Goal: Find specific page/section: Find specific page/section

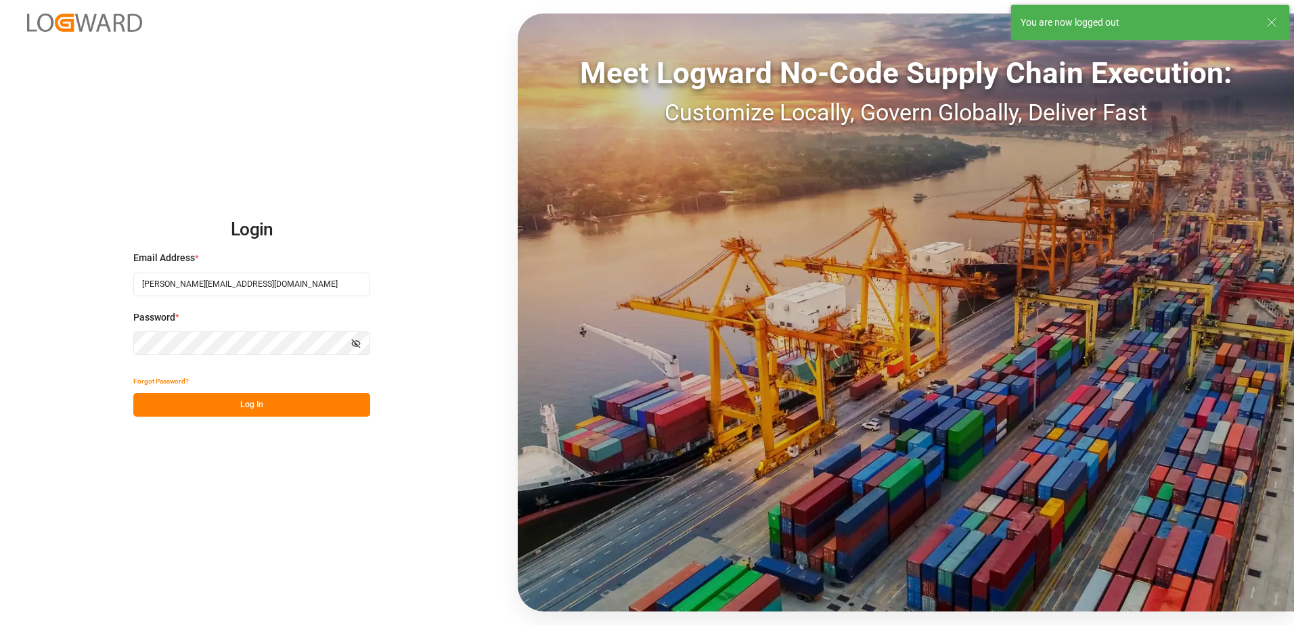
click at [259, 389] on div "Forgot Password?" at bounding box center [251, 382] width 237 height 24
click at [250, 401] on button "Log In" at bounding box center [251, 405] width 237 height 24
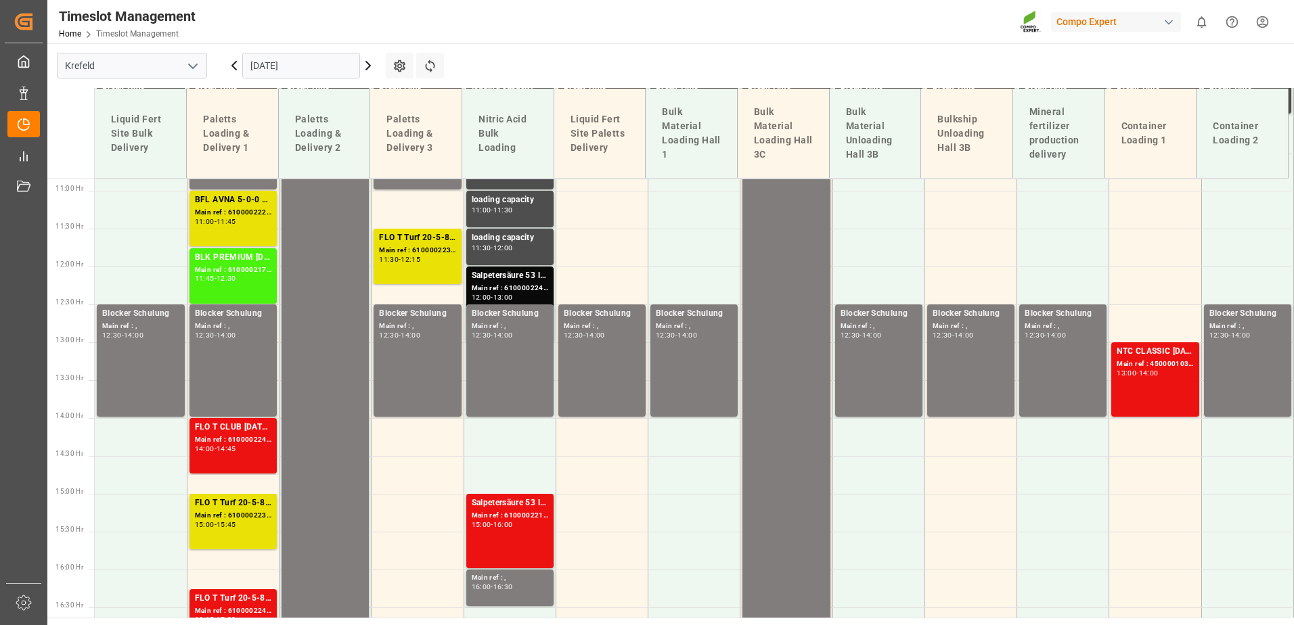
scroll to position [868, 0]
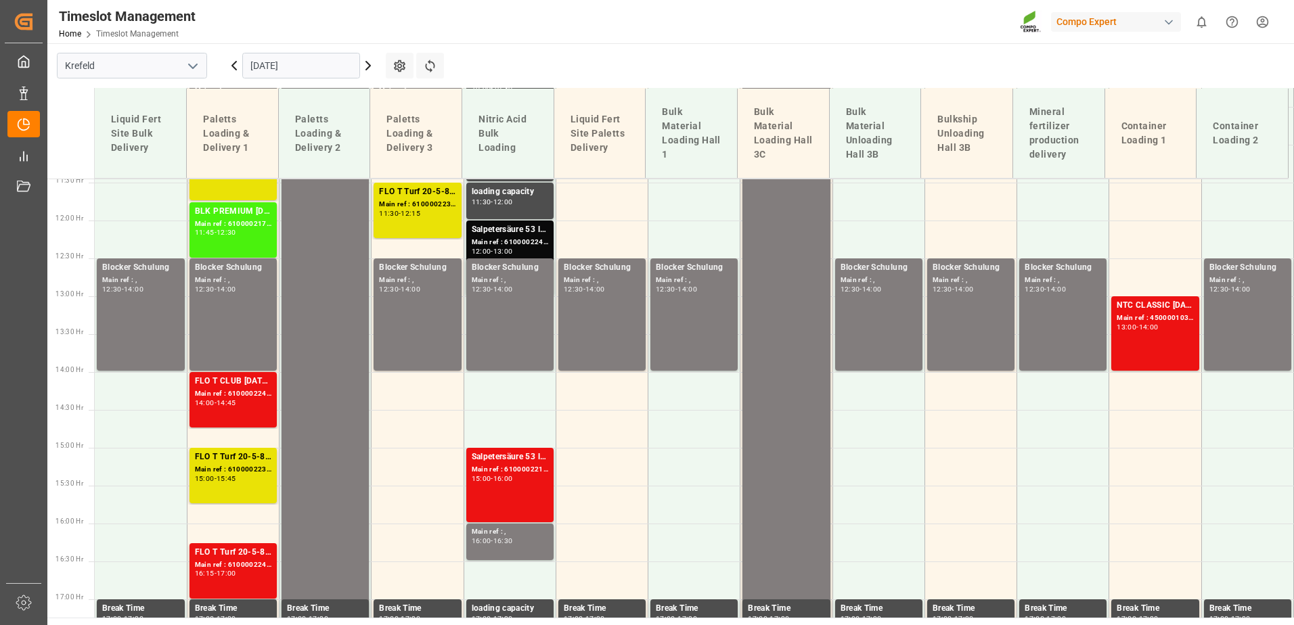
click at [366, 66] on icon at bounding box center [368, 66] width 16 height 16
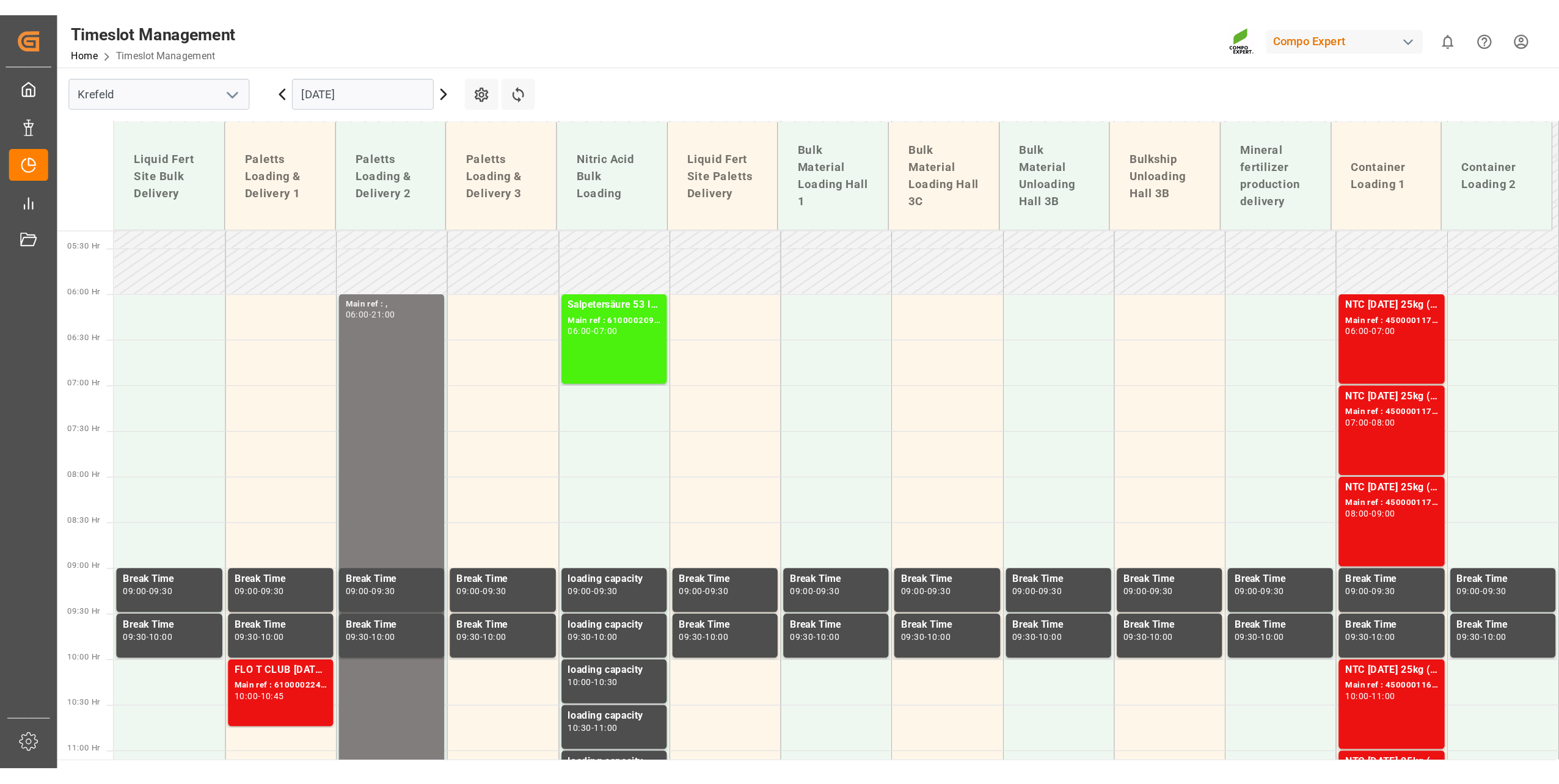
scroll to position [355, 0]
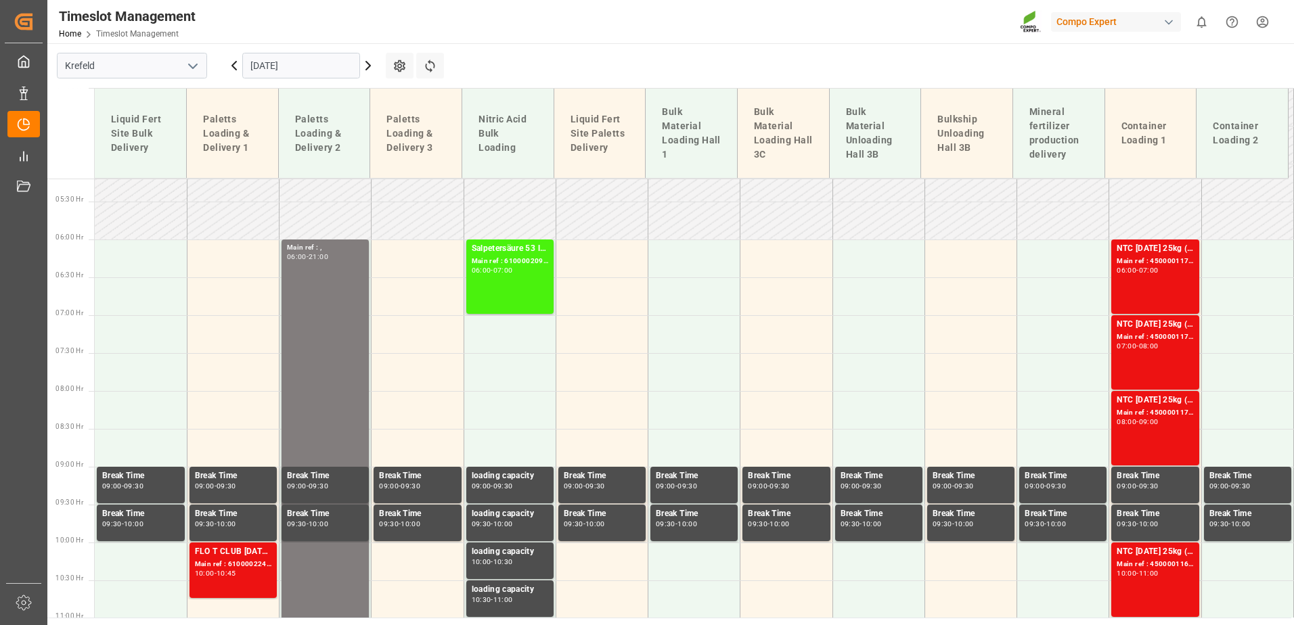
click at [688, 35] on div "Timeslot Management Home Timeslot Management Compo Expert 0 Notifications Only …" at bounding box center [666, 21] width 1256 height 43
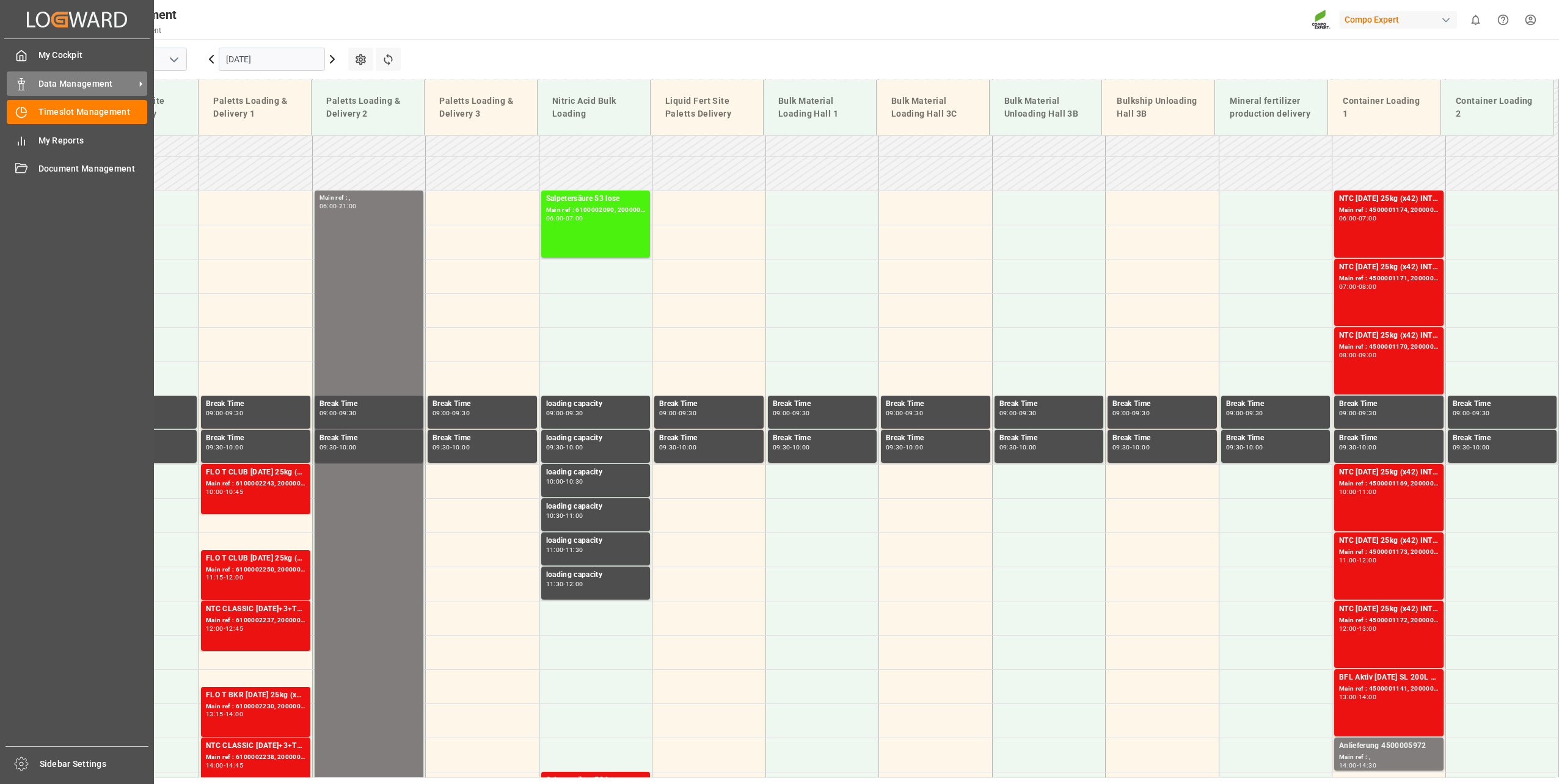
click at [31, 82] on div "Data Management Data Management" at bounding box center [77, 83] width 141 height 23
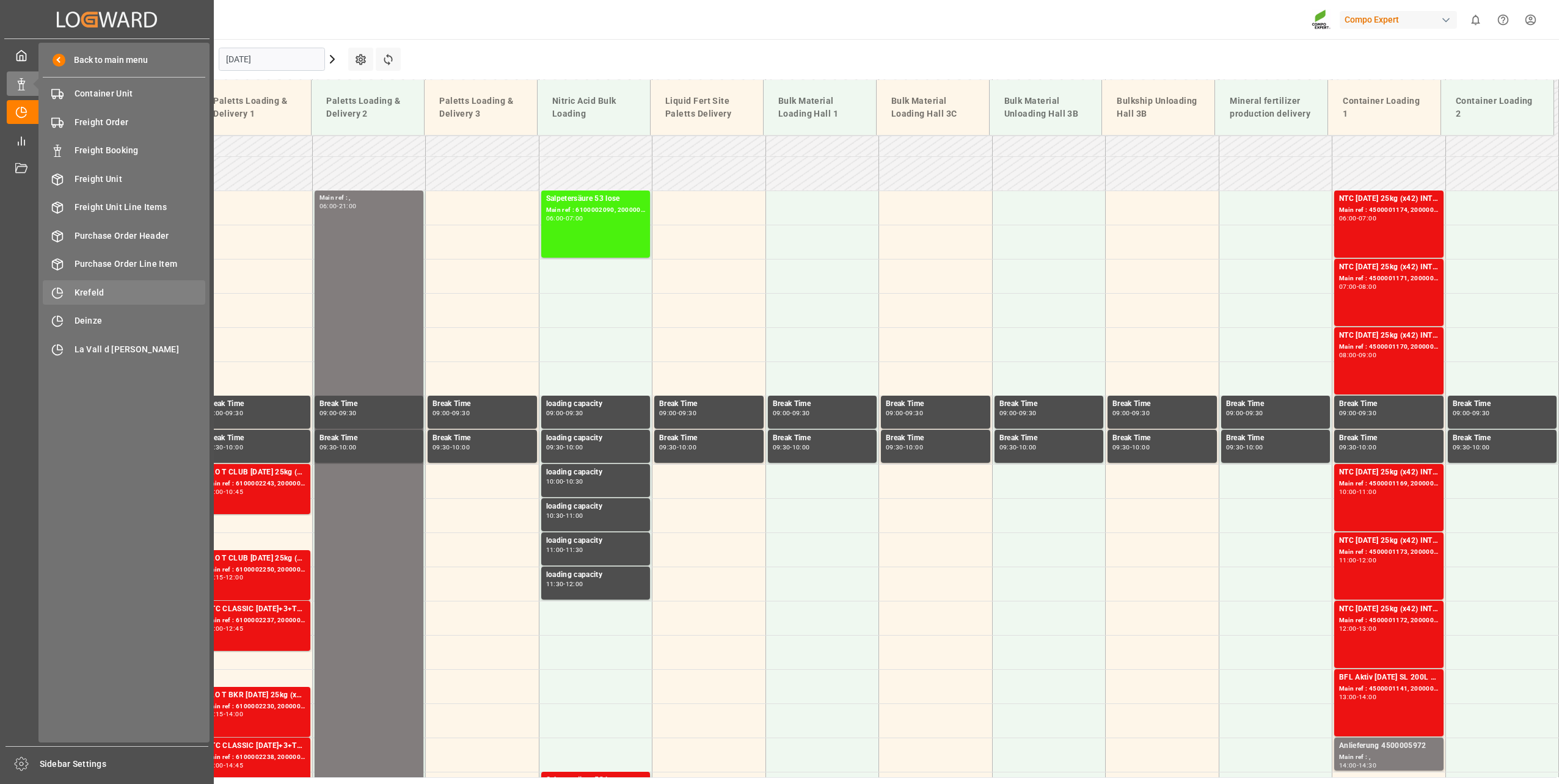
click at [116, 285] on div "Krefeld Krefeld" at bounding box center [124, 292] width 162 height 23
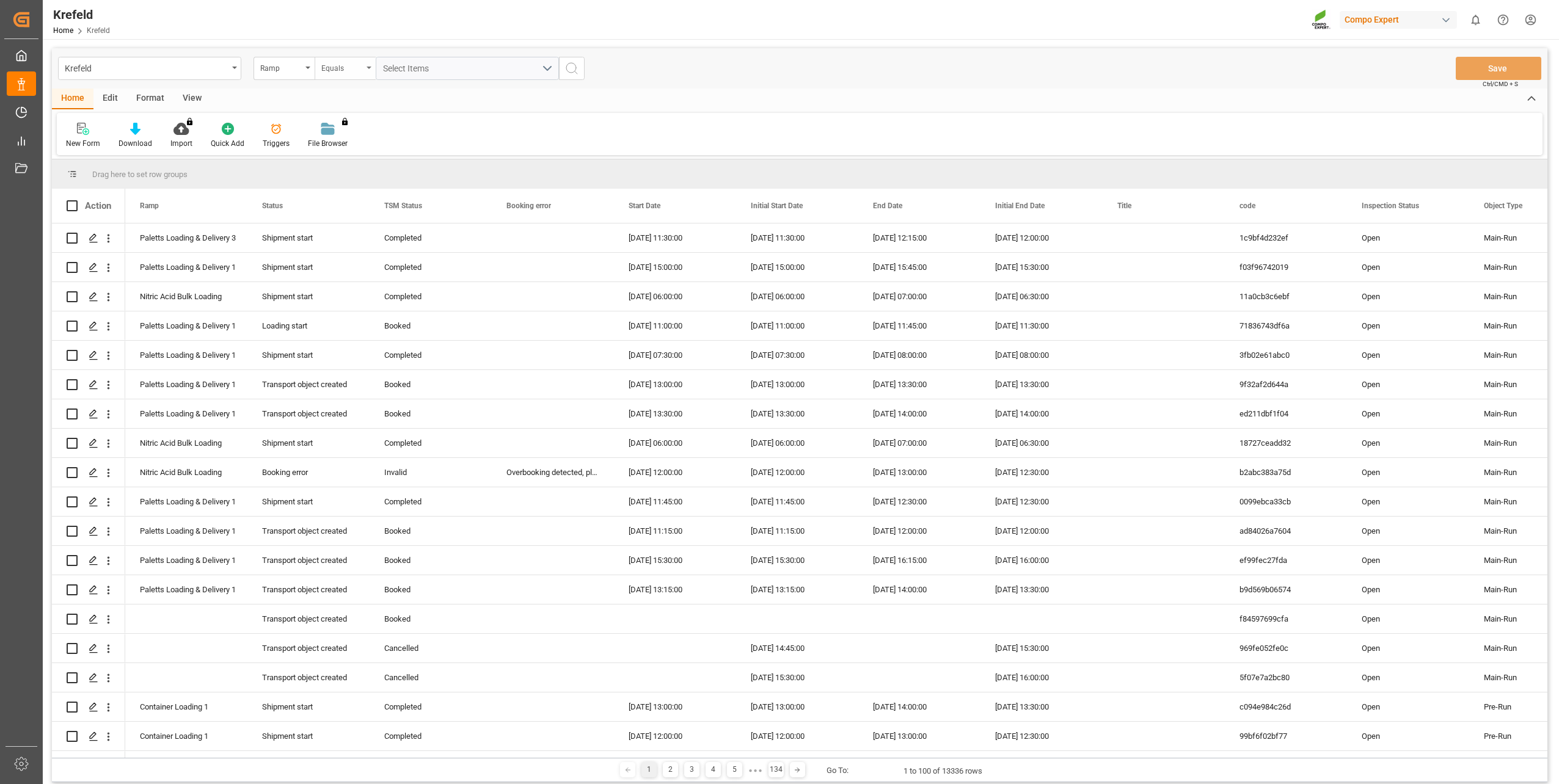
click at [348, 69] on div "Equals" at bounding box center [342, 67] width 42 height 14
click at [358, 171] on div "Contains" at bounding box center [406, 176] width 182 height 25
click at [413, 68] on span "Select Items" at bounding box center [409, 68] width 52 height 10
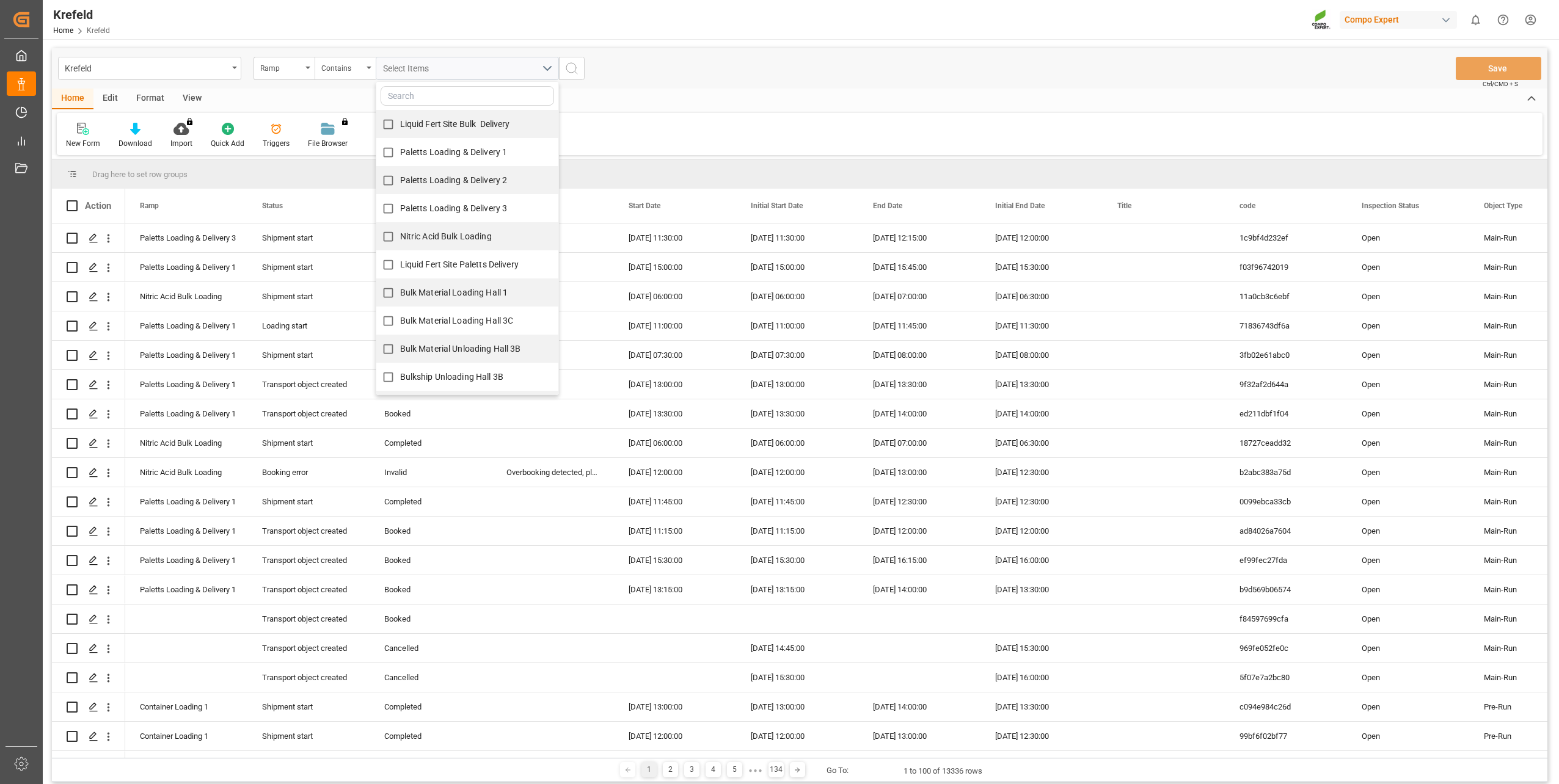
scroll to position [82, 0]
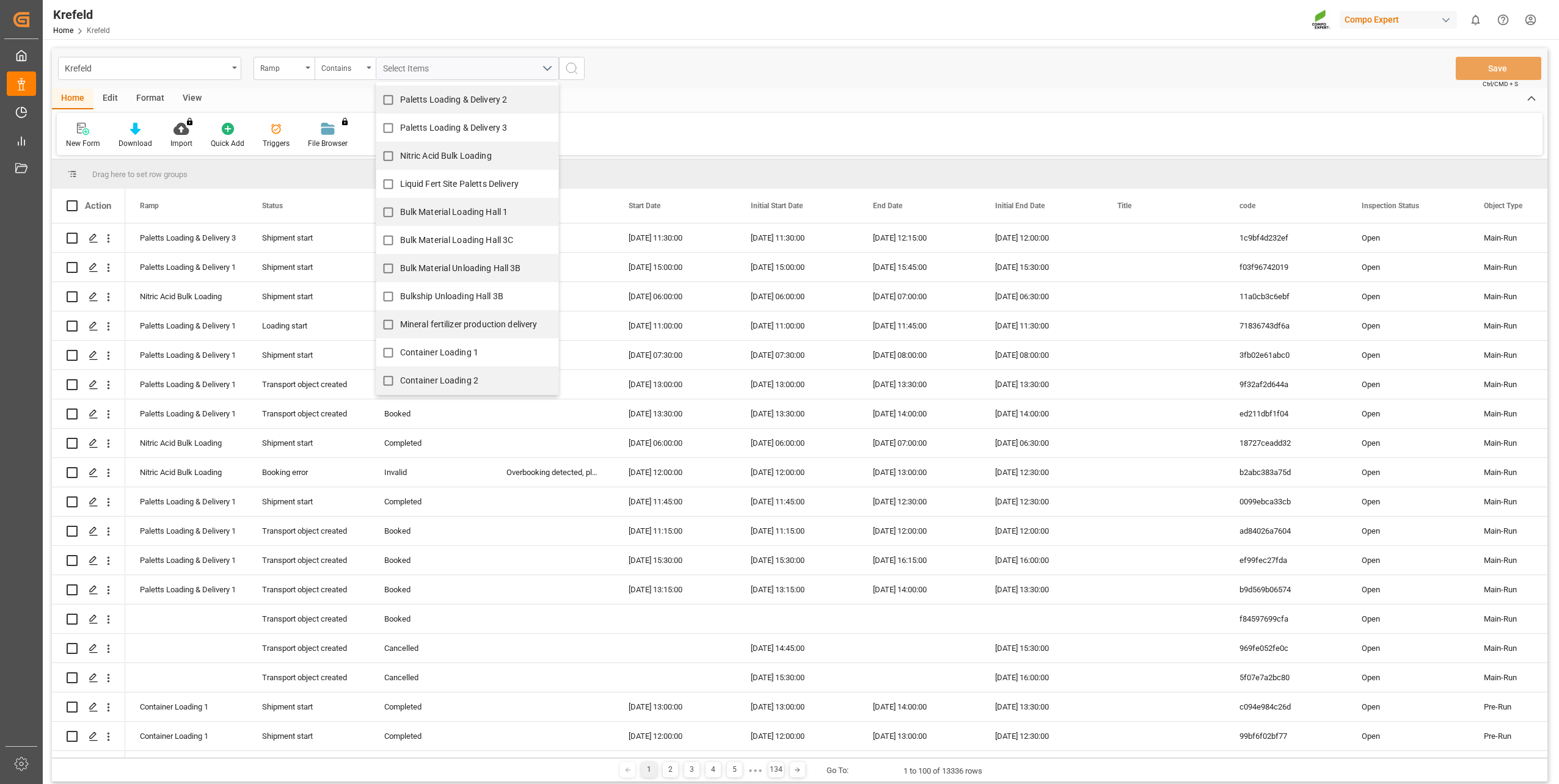
click at [424, 352] on span "Container Loading 1" at bounding box center [439, 352] width 79 height 10
click at [400, 352] on input "Container Loading 1" at bounding box center [388, 353] width 23 height 23
checkbox input "true"
click at [429, 379] on span "Container Loading 2" at bounding box center [439, 380] width 79 height 10
click at [400, 379] on input "Container Loading 2" at bounding box center [388, 381] width 23 height 23
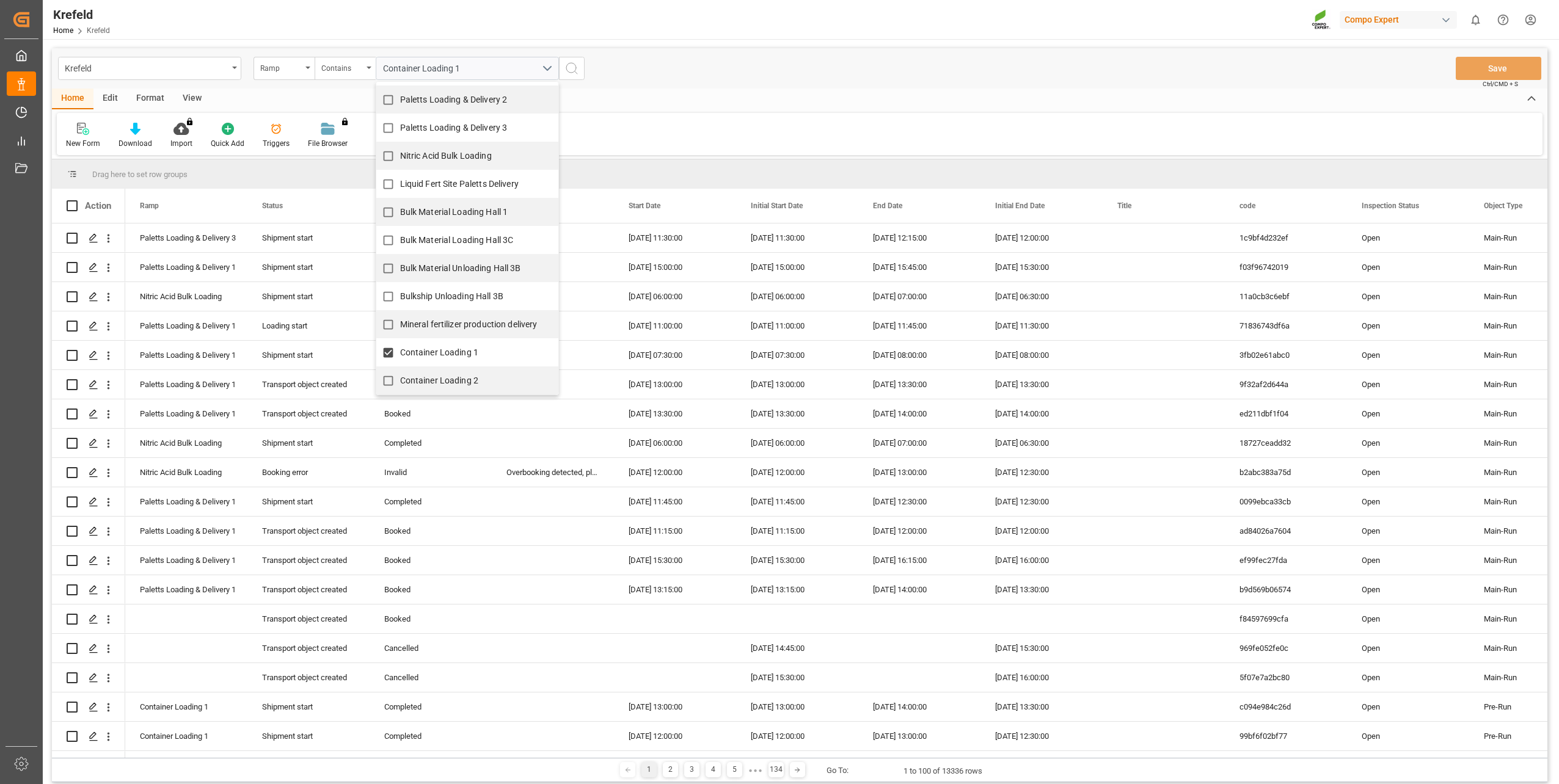
checkbox input "true"
click at [663, 65] on div "Krefeld Ramp Contains Container Loading 1, Container Loading 2 Liquid Fert Site…" at bounding box center [800, 68] width 1496 height 41
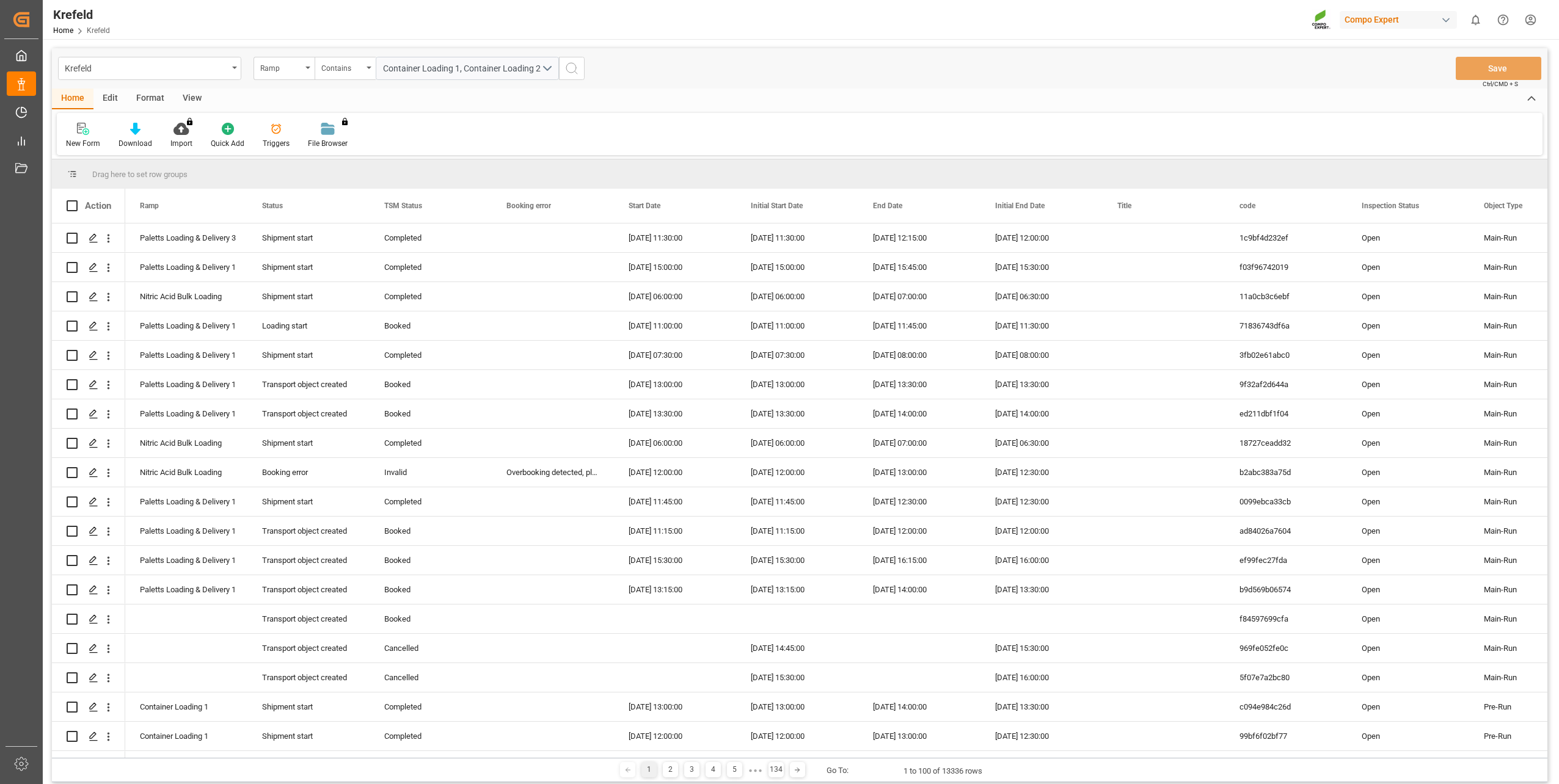
click at [580, 72] on button "search button" at bounding box center [571, 69] width 25 height 23
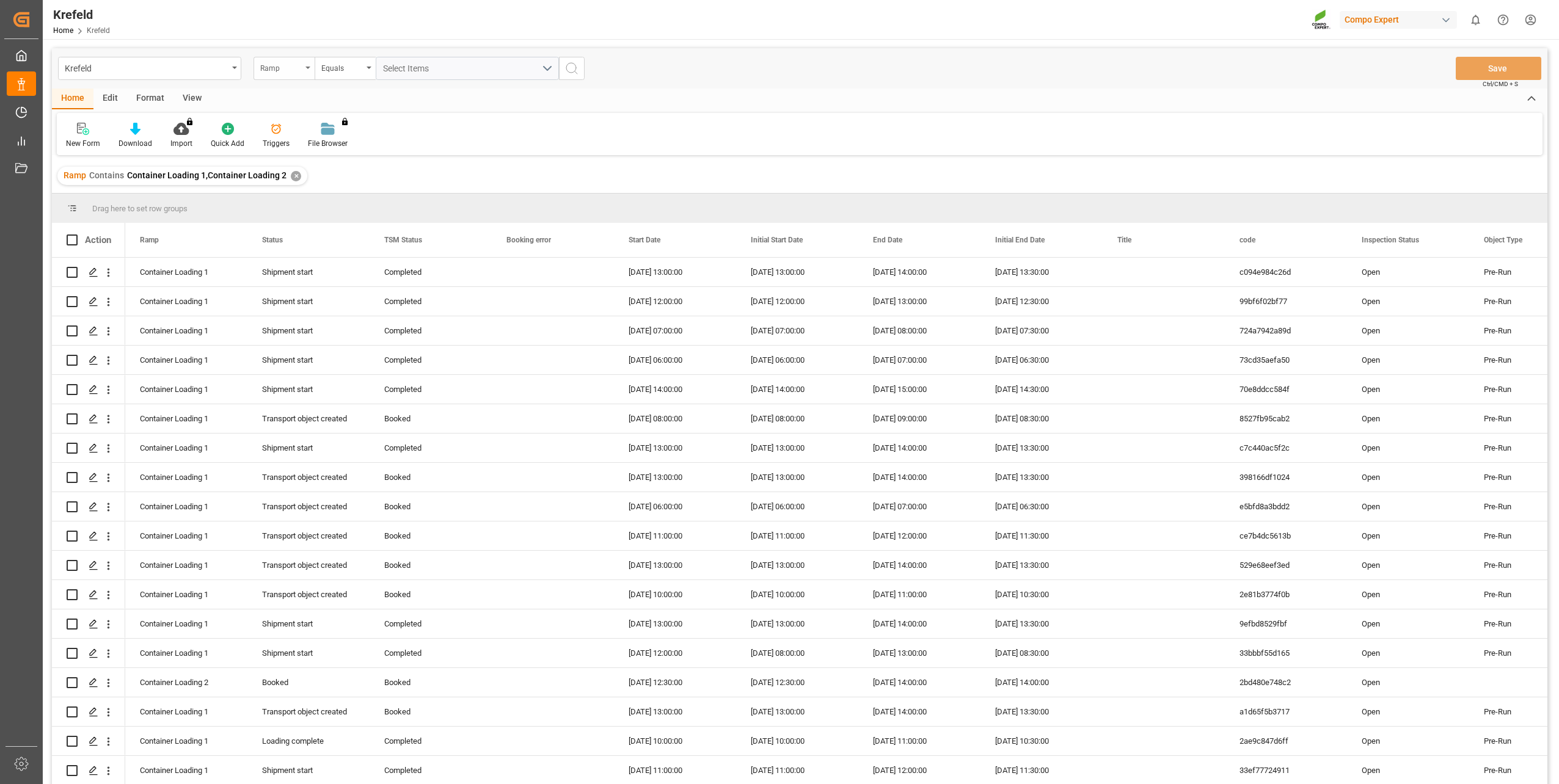
click at [274, 74] on div "Ramp" at bounding box center [284, 69] width 61 height 23
click at [303, 222] on div "Start Date" at bounding box center [346, 227] width 182 height 25
click at [451, 52] on div "Krefeld Start Date Equals Save Ctrl/CMD + S" at bounding box center [800, 68] width 1496 height 41
click at [450, 74] on input "text" at bounding box center [467, 69] width 183 height 23
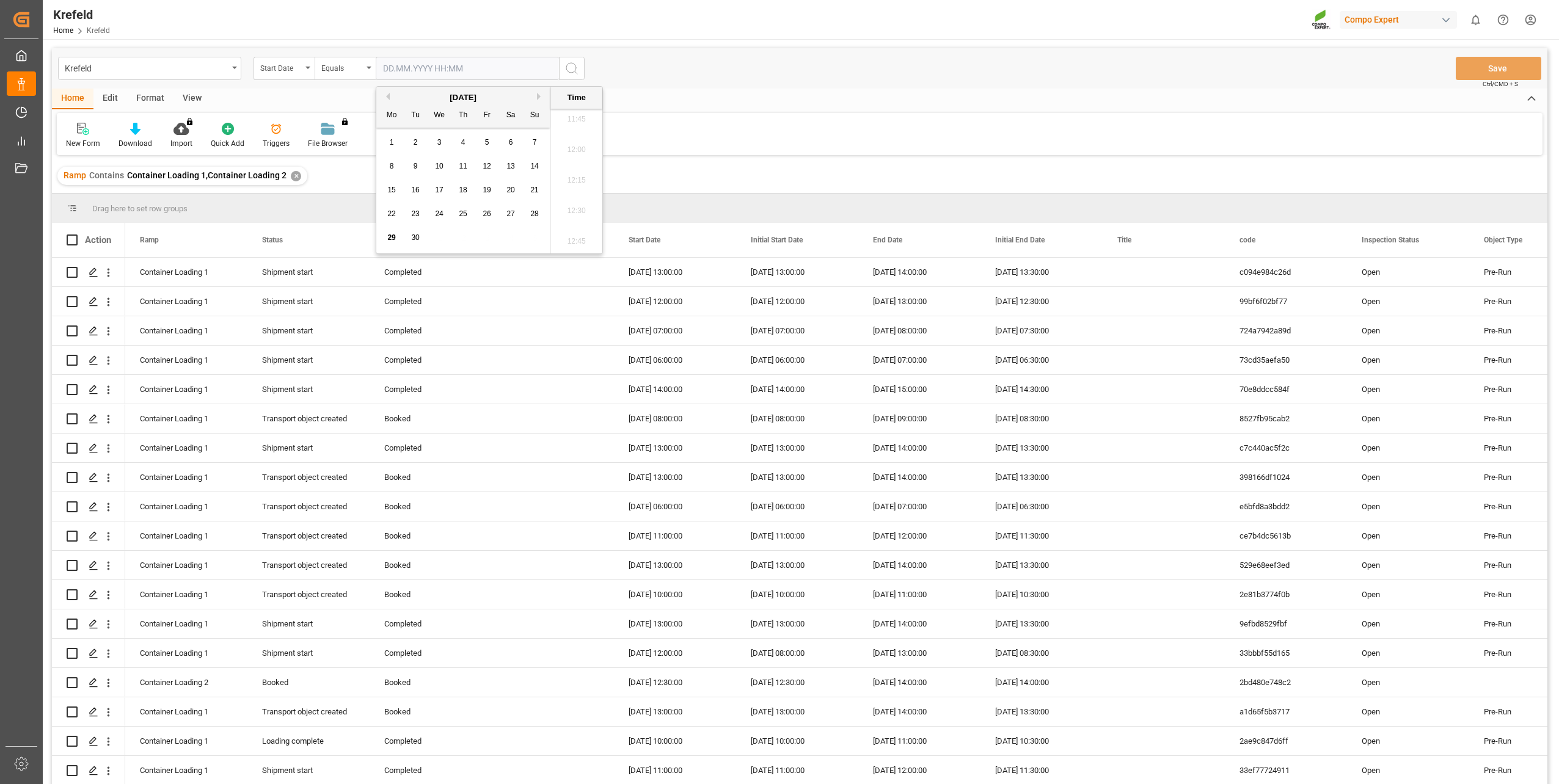
click at [415, 242] on span "30" at bounding box center [415, 237] width 8 height 8
type input "[DATE] 00:00"
click at [655, 99] on div "Home Edit Format View" at bounding box center [800, 98] width 1496 height 21
click at [571, 63] on icon "search button" at bounding box center [571, 69] width 14 height 14
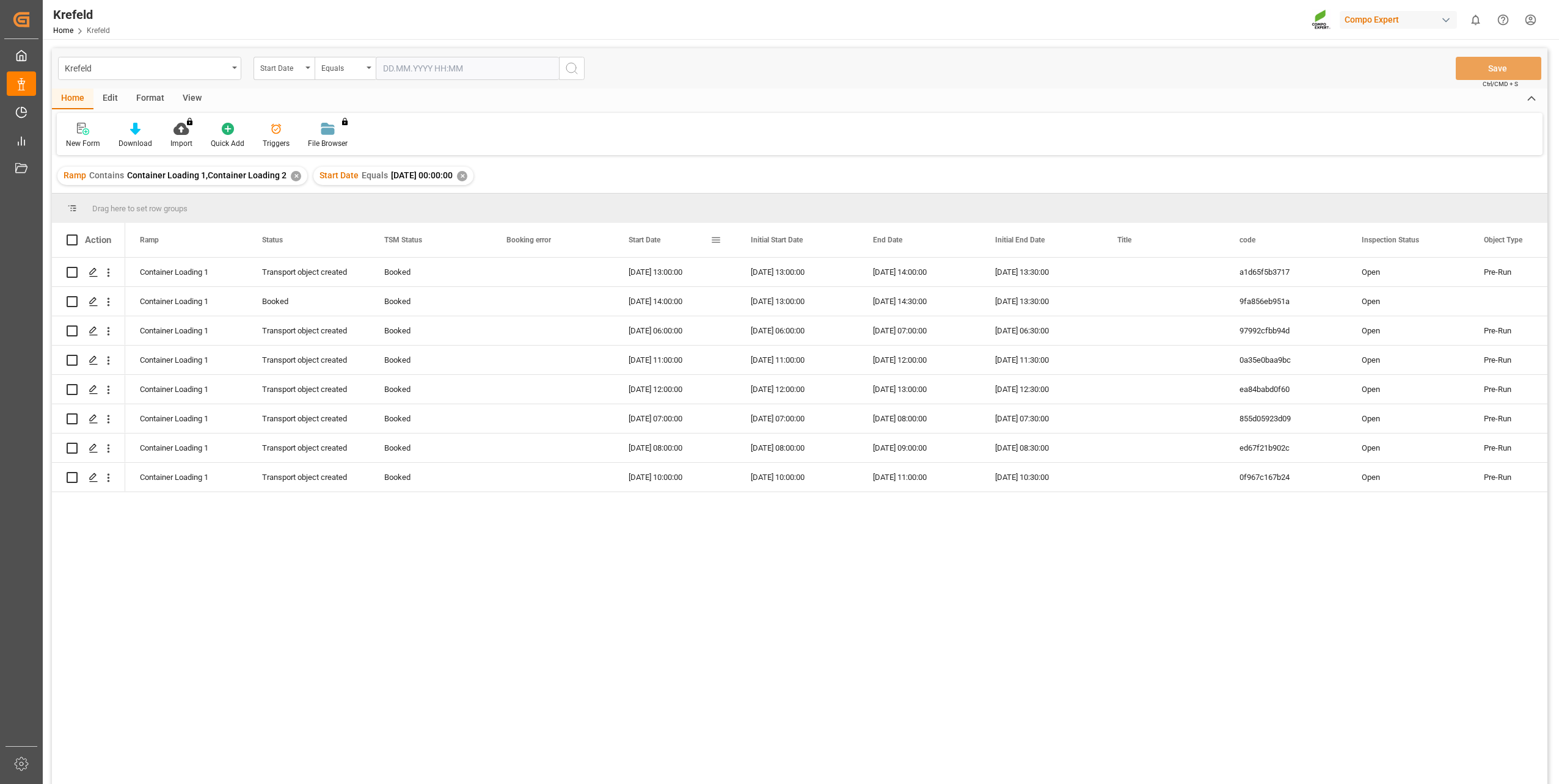
click at [656, 236] on span "Start Date" at bounding box center [644, 239] width 32 height 8
click at [675, 278] on div "[DATE] 06:00:00" at bounding box center [674, 272] width 122 height 29
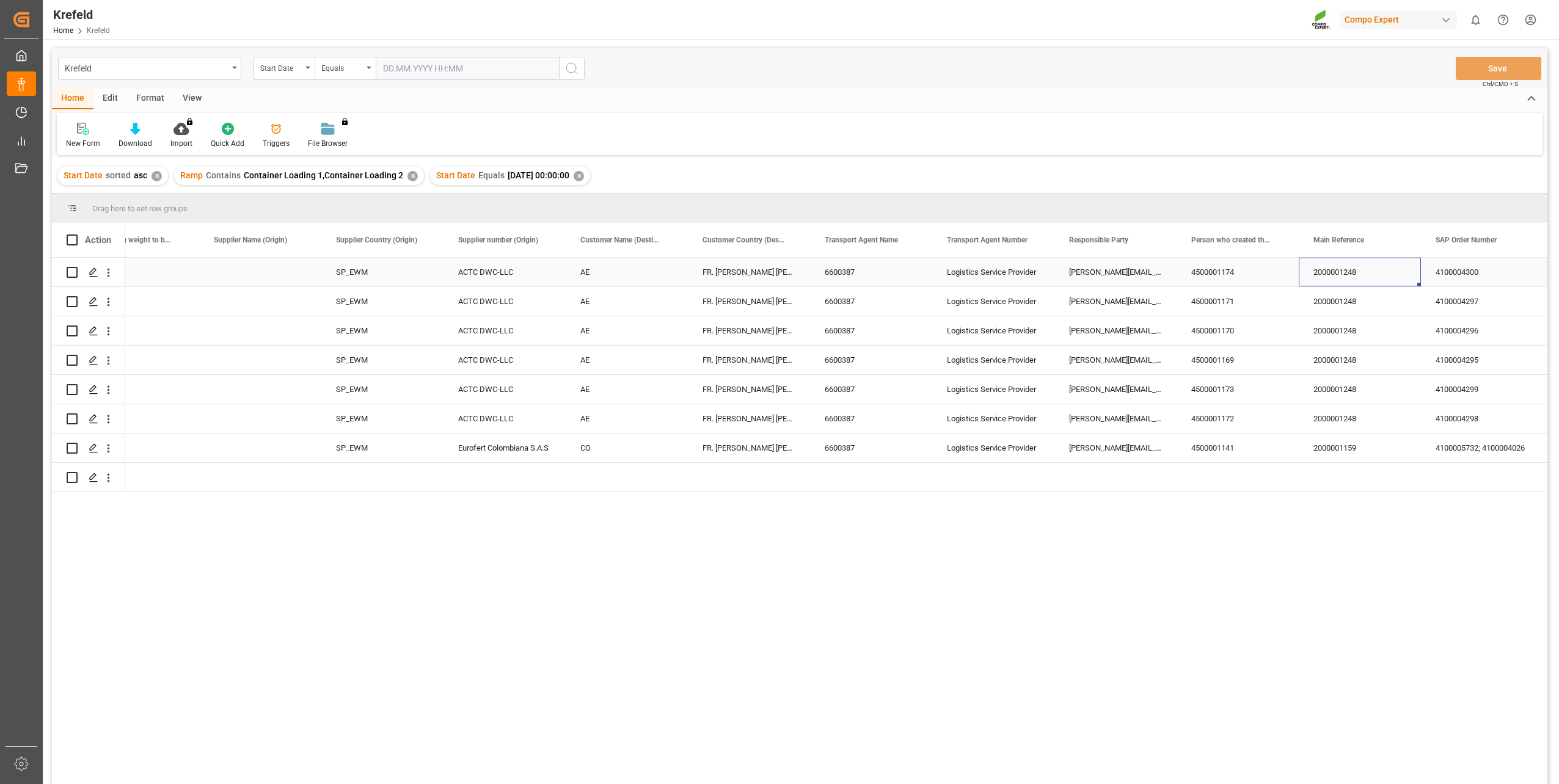
scroll to position [0, 2003]
click at [1167, 236] on span "Main Reference" at bounding box center [1217, 239] width 51 height 8
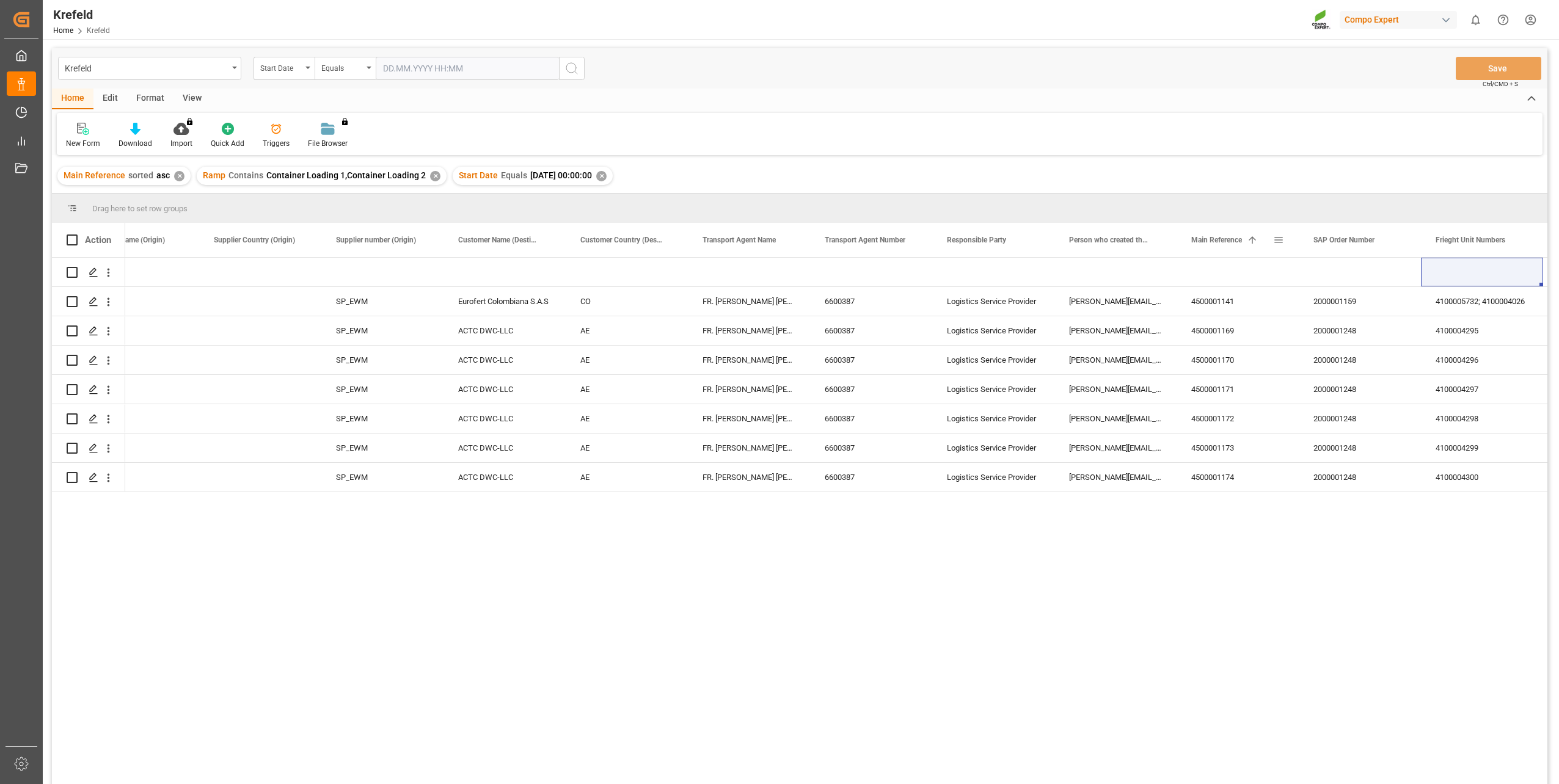
click at [1167, 238] on span "Main Reference" at bounding box center [1217, 239] width 51 height 8
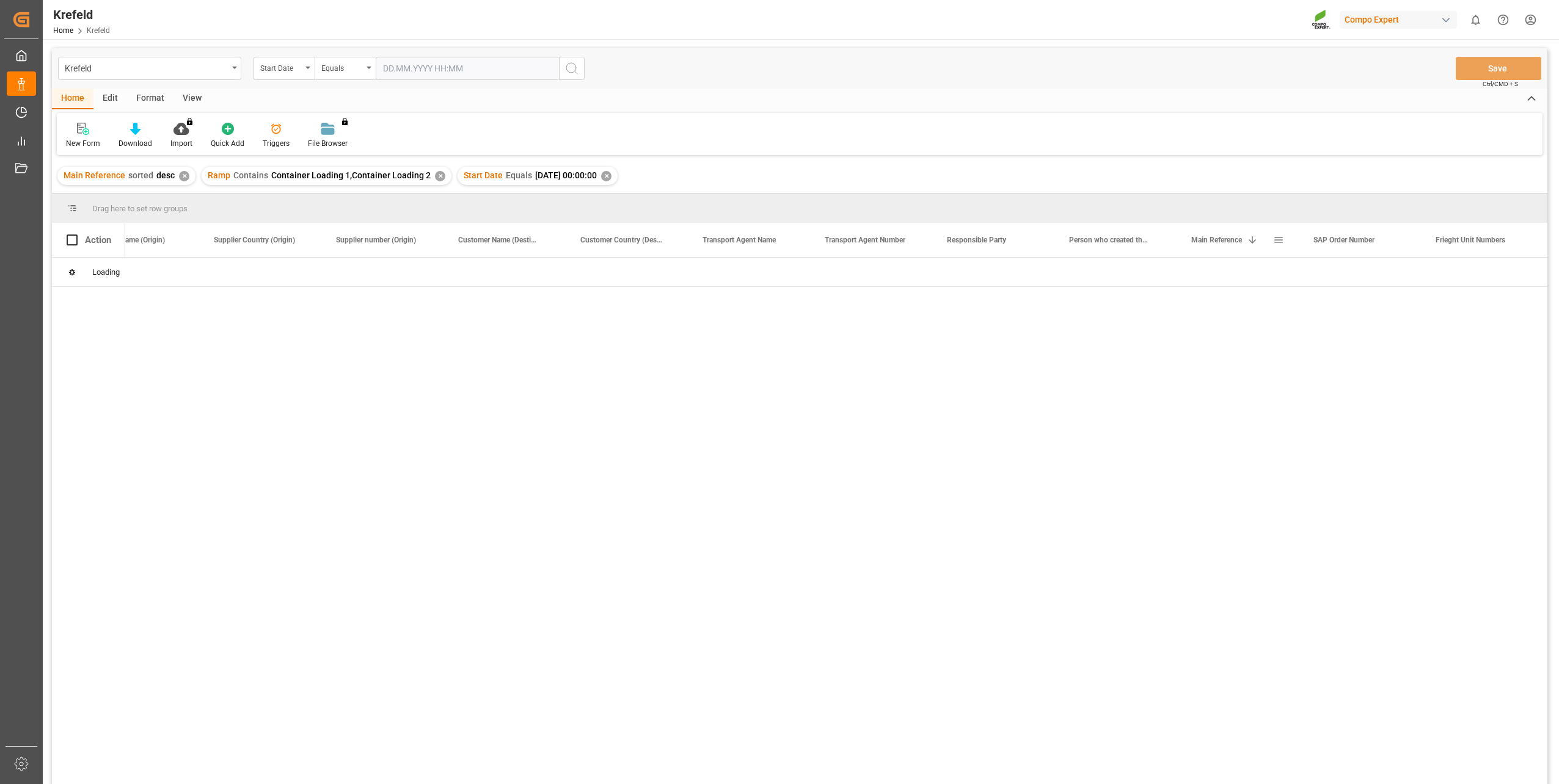
click at [1167, 251] on div "Main Reference 1" at bounding box center [1232, 240] width 82 height 34
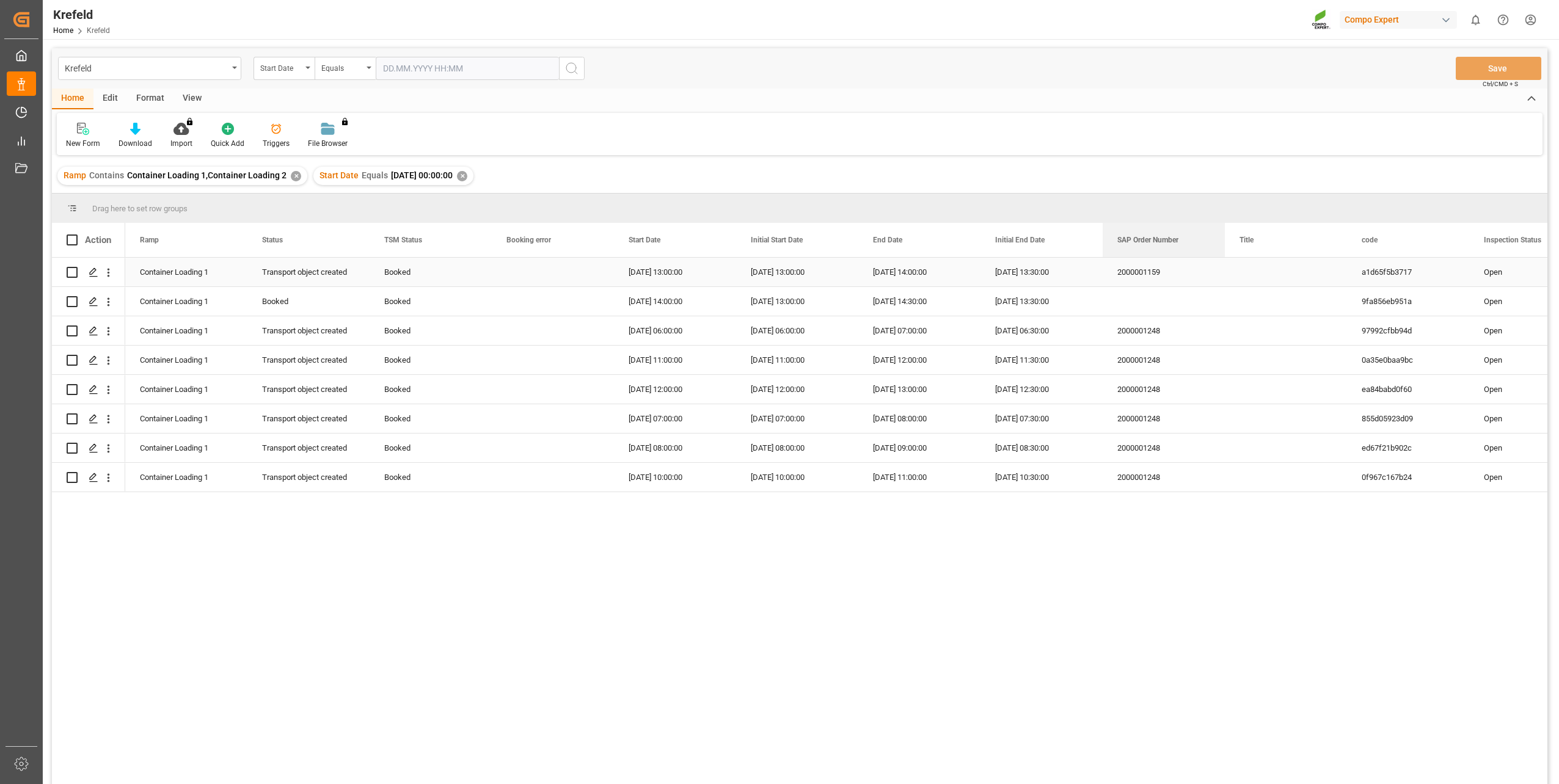
drag, startPoint x: 1336, startPoint y: 242, endPoint x: 1152, endPoint y: 275, distance: 186.9
click at [528, 335] on div "Press SPACE to select this row." at bounding box center [552, 331] width 122 height 29
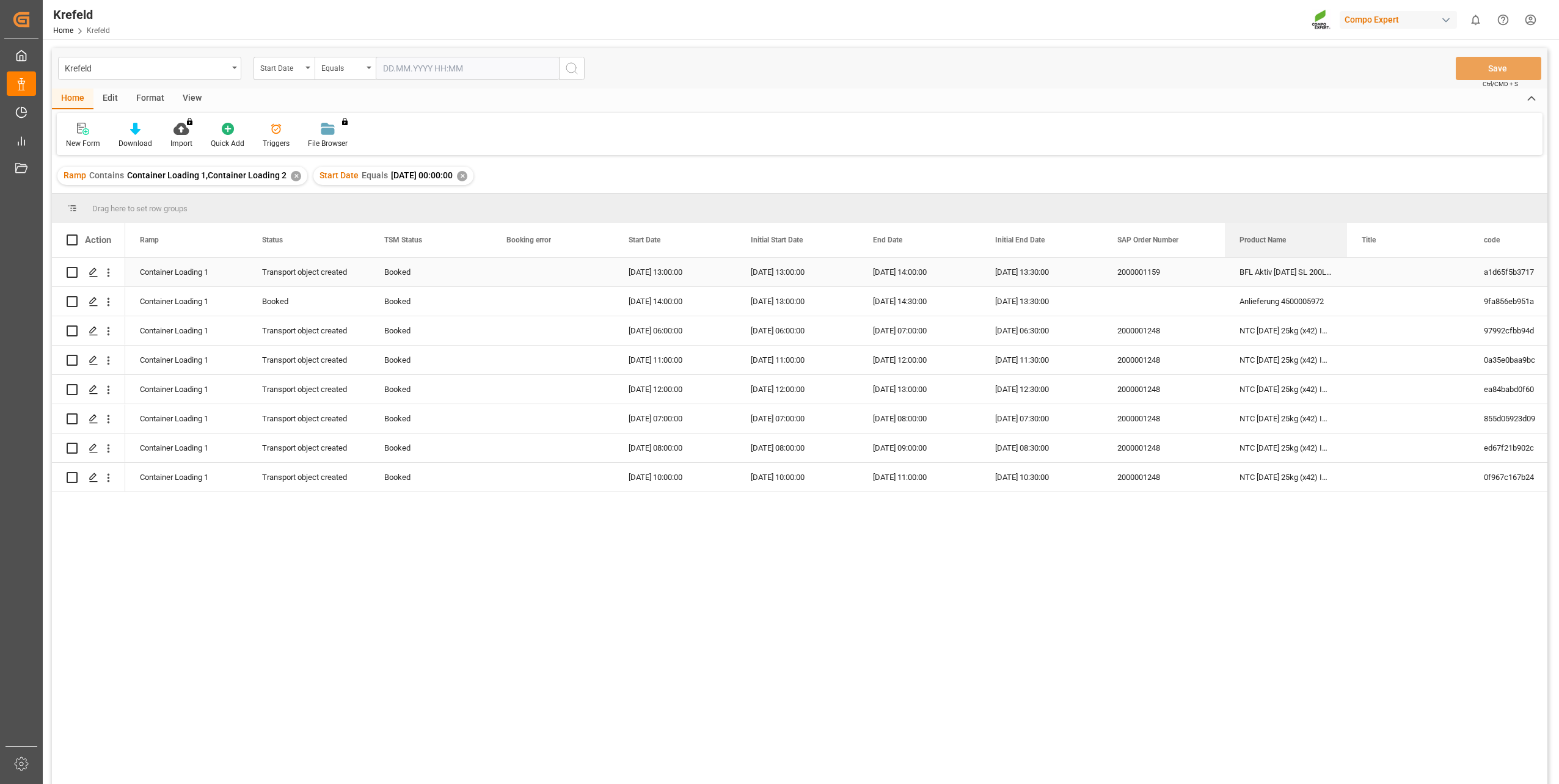
drag, startPoint x: 1229, startPoint y: 239, endPoint x: 1293, endPoint y: 267, distance: 69.9
click at [1167, 272] on div "Press SPACE to select this row." at bounding box center [1407, 272] width 122 height 29
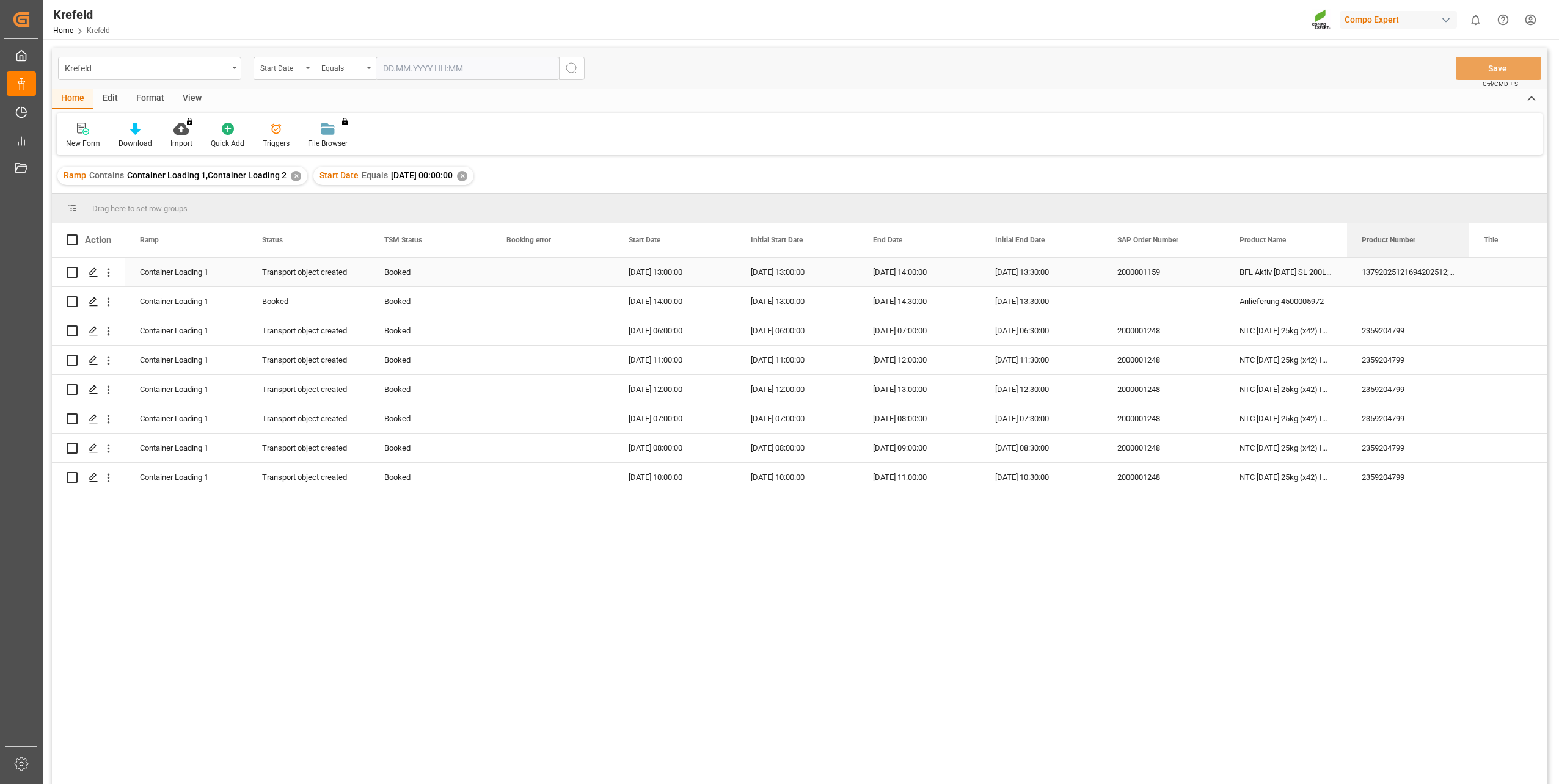
drag, startPoint x: 1098, startPoint y: 241, endPoint x: 1438, endPoint y: 284, distance: 342.7
click at [201, 102] on div "View" at bounding box center [191, 98] width 37 height 21
click at [209, 129] on icon at bounding box center [211, 130] width 9 height 11
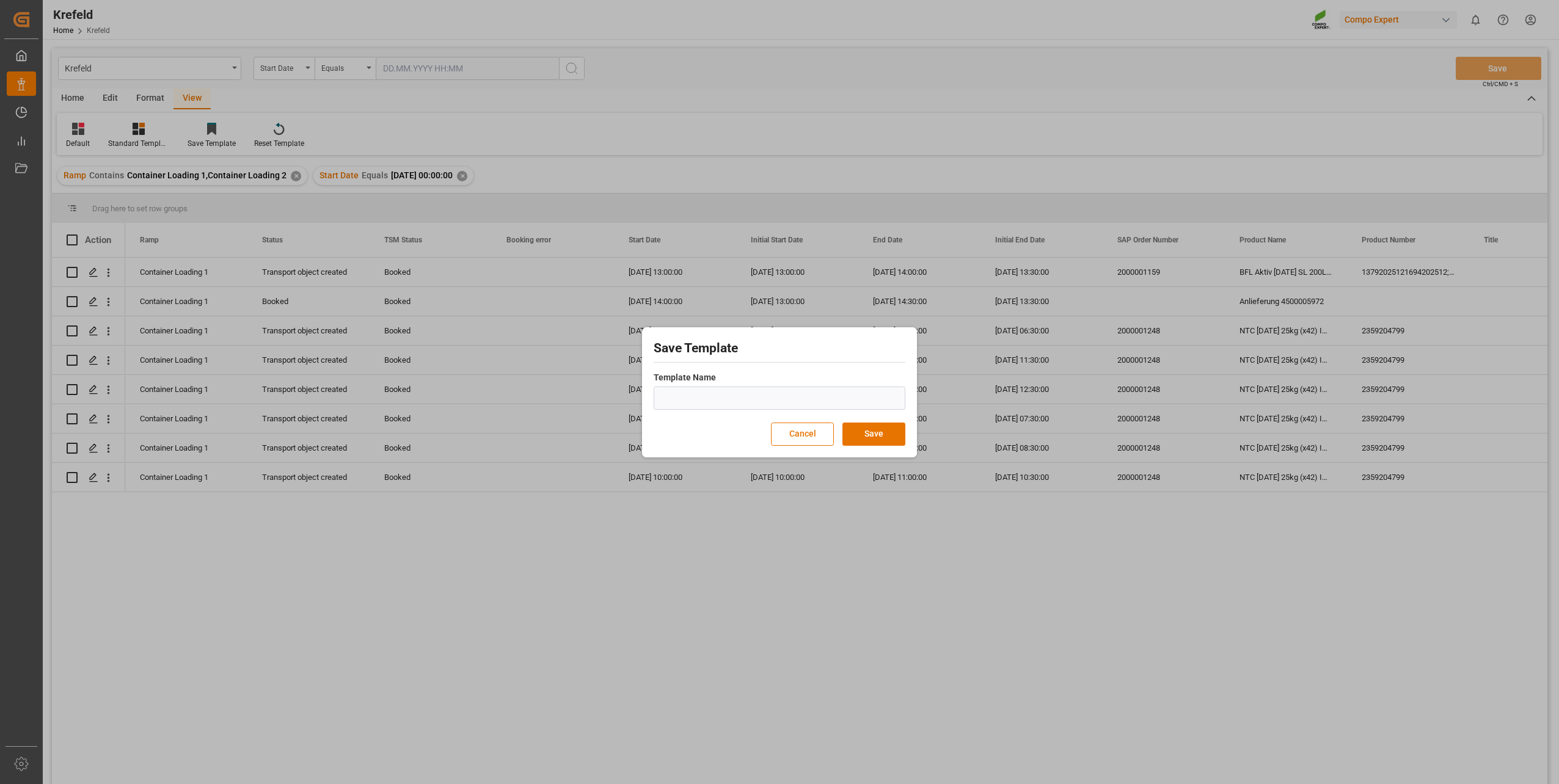
click at [695, 405] on input "text" at bounding box center [779, 398] width 252 height 23
type input "N"
type input "Container_Neu"
click at [867, 426] on button "Save" at bounding box center [874, 434] width 63 height 23
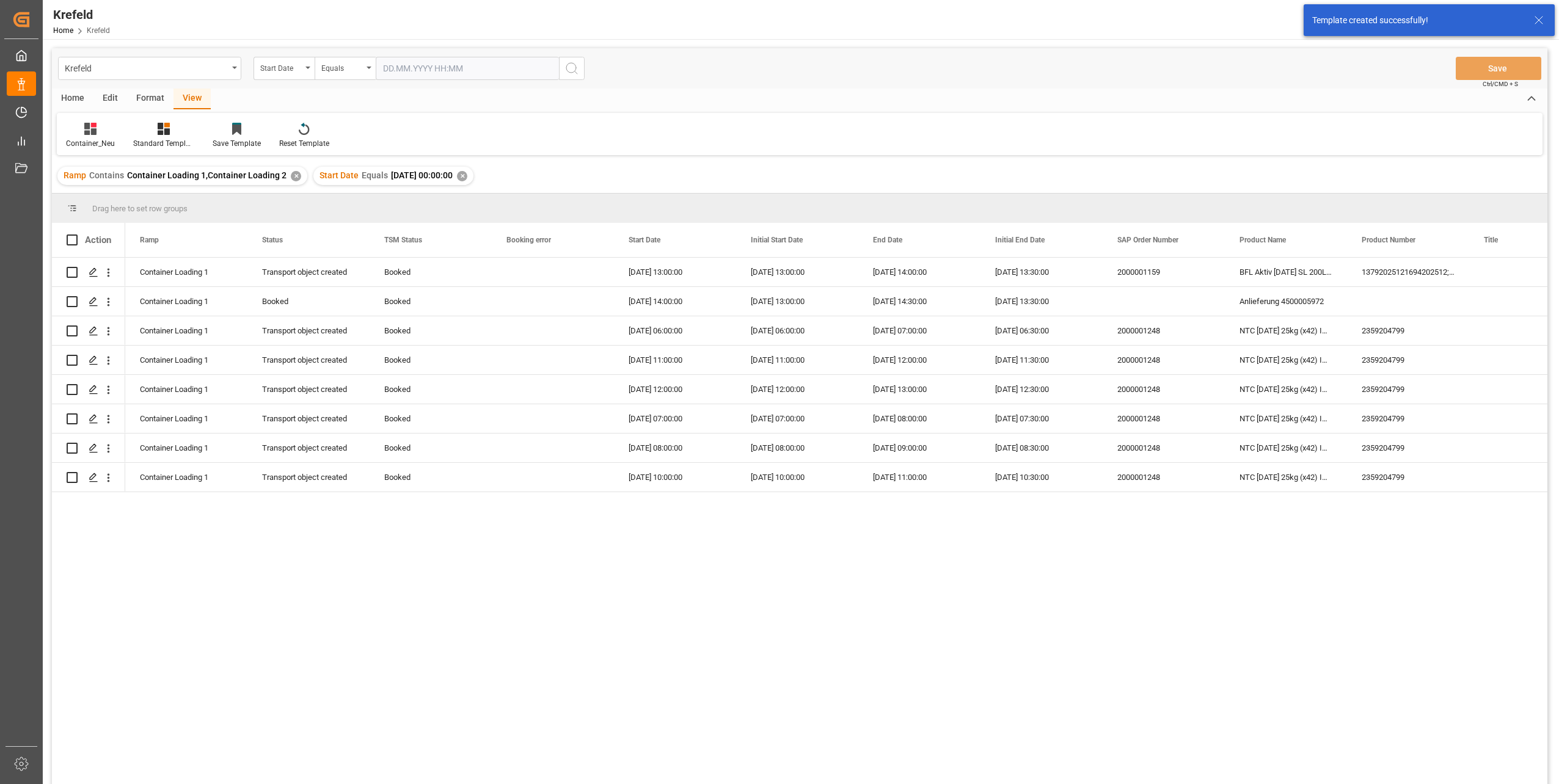
click at [708, 43] on div "Krefeld Start Date Equals Save Ctrl/CMD + S Home Edit Format View Container_Neu…" at bounding box center [799, 502] width 1514 height 926
click at [636, 242] on span "Start Date" at bounding box center [644, 239] width 32 height 8
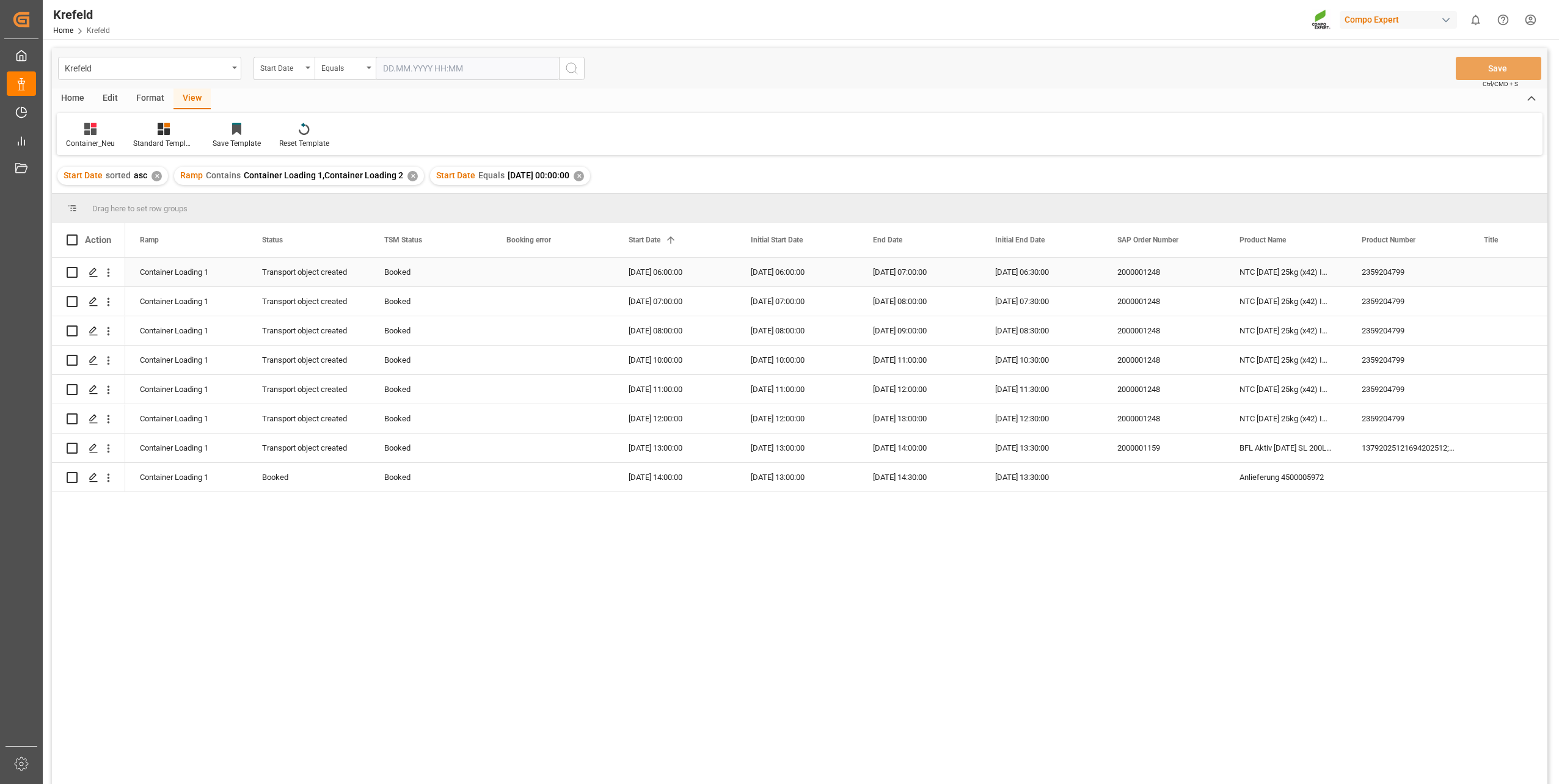
click at [1151, 275] on div "2000001248" at bounding box center [1164, 272] width 122 height 29
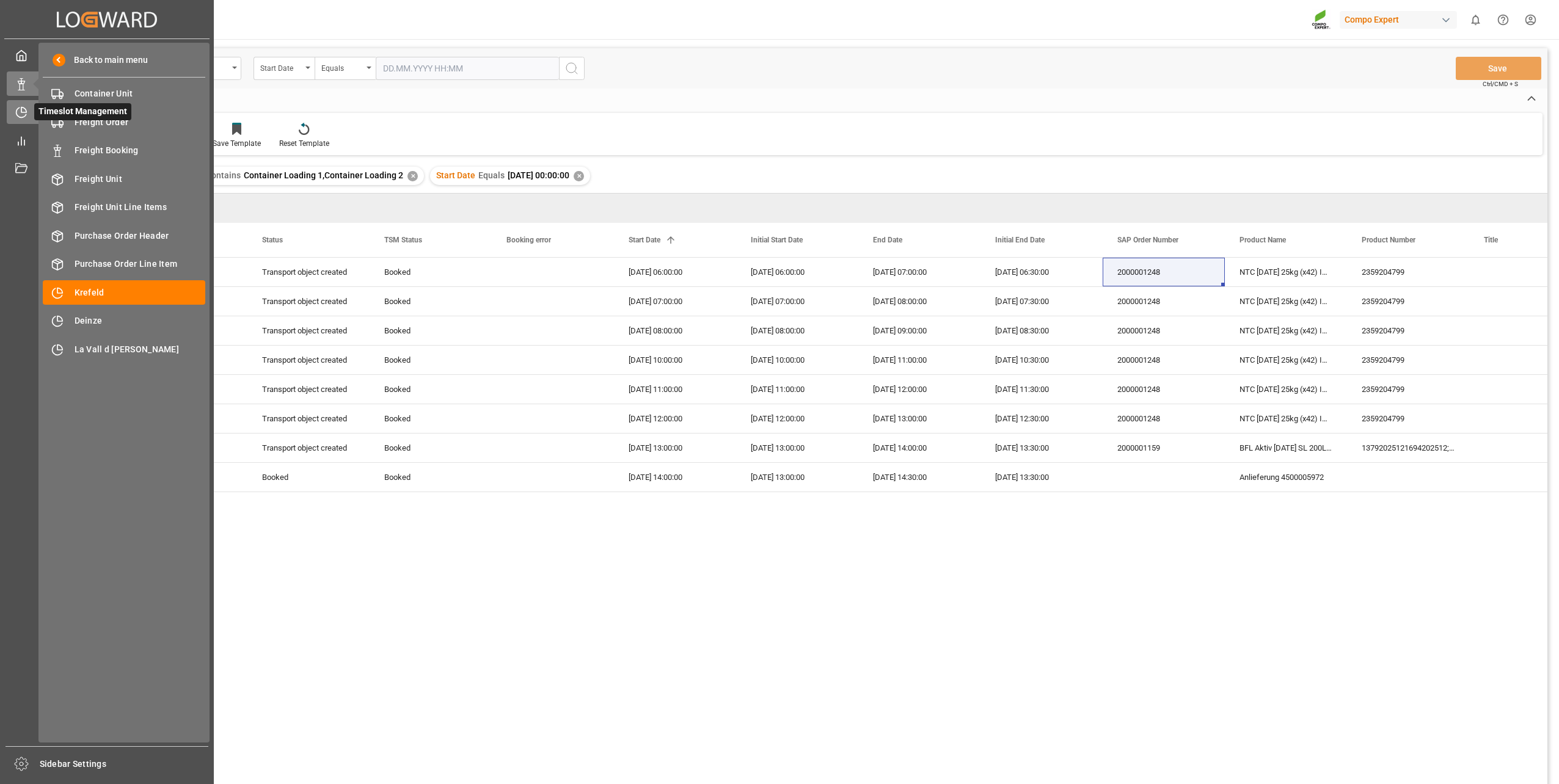
click at [18, 115] on icon at bounding box center [22, 113] width 13 height 13
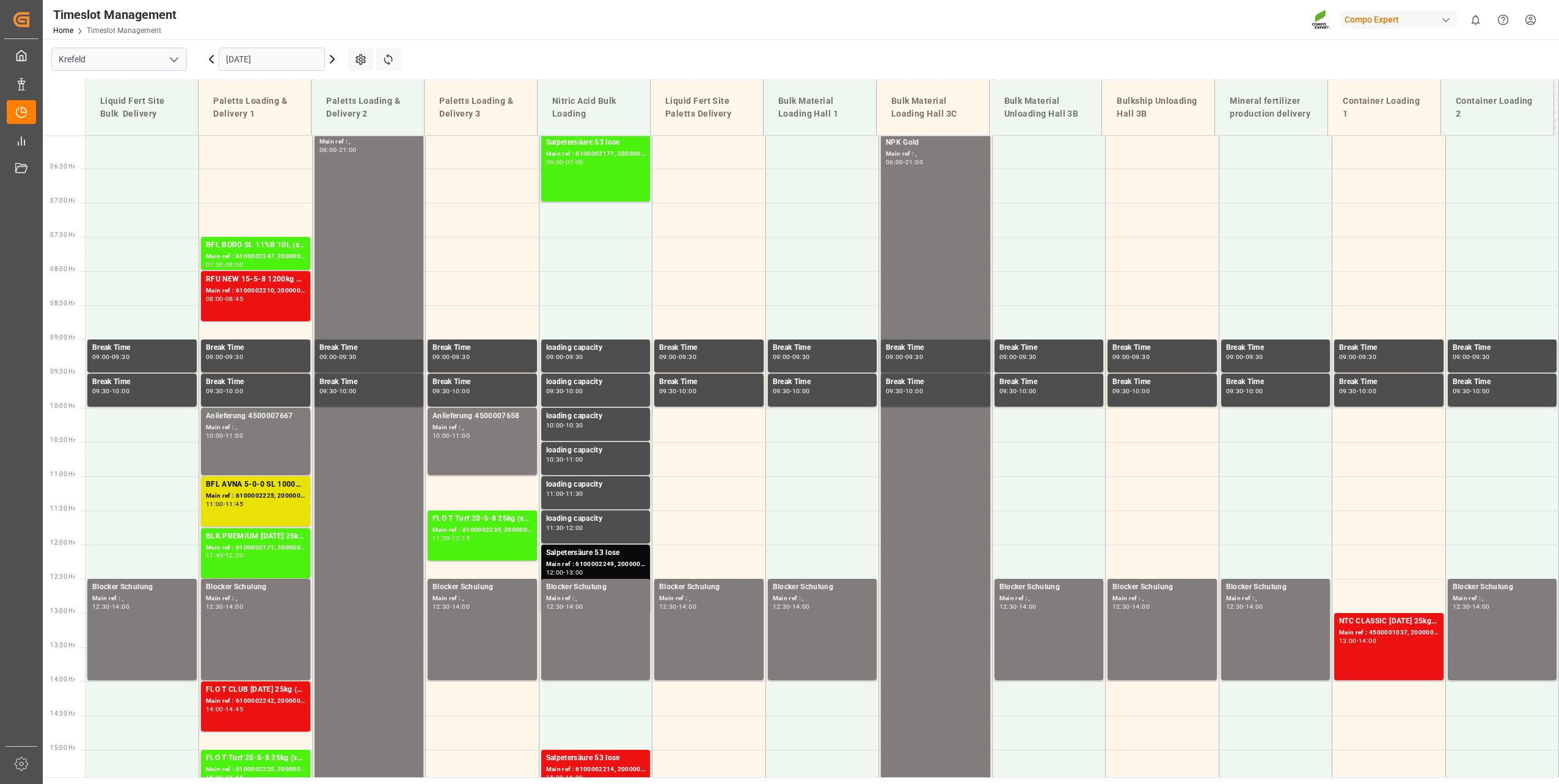
scroll to position [704, 0]
